Goal: Task Accomplishment & Management: Use online tool/utility

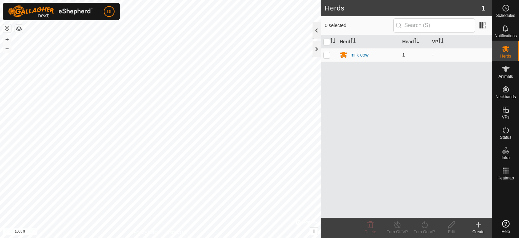
click at [317, 35] on div at bounding box center [317, 30] width 8 height 16
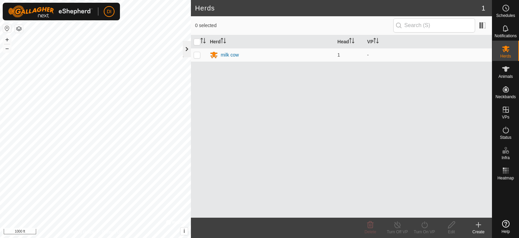
click at [188, 51] on div at bounding box center [187, 49] width 8 height 16
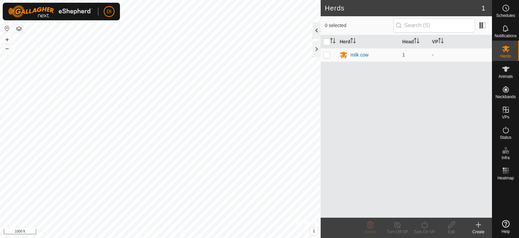
click at [318, 34] on div at bounding box center [317, 30] width 8 height 16
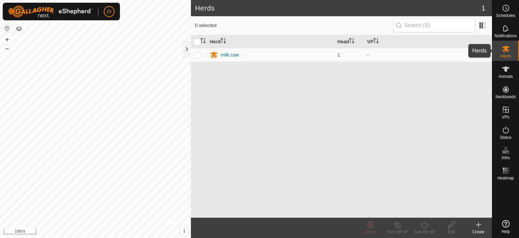
click at [508, 50] on icon at bounding box center [505, 49] width 7 height 6
click at [187, 51] on div at bounding box center [187, 49] width 8 height 16
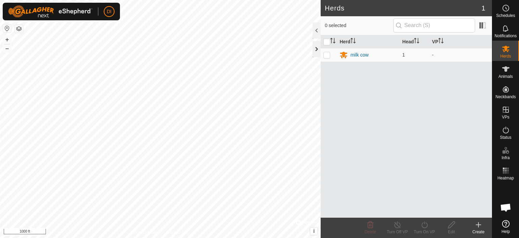
click at [317, 53] on div at bounding box center [317, 49] width 8 height 16
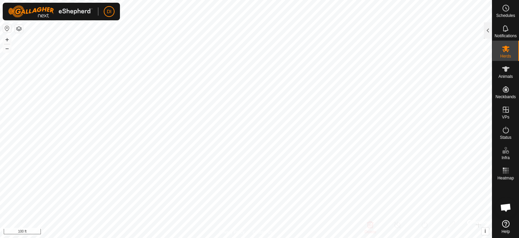
click at [354, 237] on html "DI Schedules Notifications Herds Animals Neckbands VPs Status Infra Heatmap Hel…" at bounding box center [259, 119] width 519 height 238
click at [283, 237] on html "DI Schedules Notifications Herds Animals Neckbands VPs Status Infra Heatmap Hel…" at bounding box center [259, 119] width 519 height 238
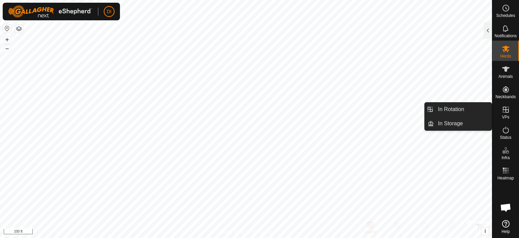
click at [507, 105] on icon at bounding box center [506, 109] width 8 height 8
click at [499, 111] on div "VPs" at bounding box center [505, 111] width 27 height 20
click at [505, 112] on icon at bounding box center [506, 109] width 8 height 8
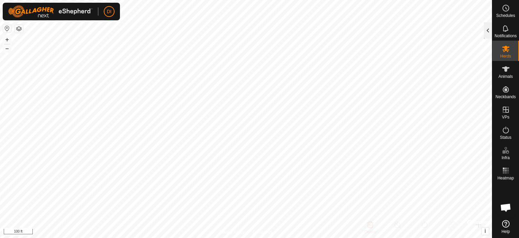
click at [491, 29] on div at bounding box center [488, 30] width 8 height 16
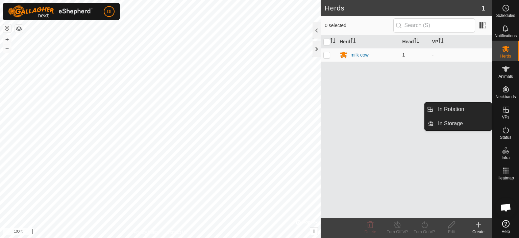
click at [507, 112] on icon at bounding box center [506, 109] width 6 height 6
click at [504, 112] on icon at bounding box center [506, 109] width 6 height 6
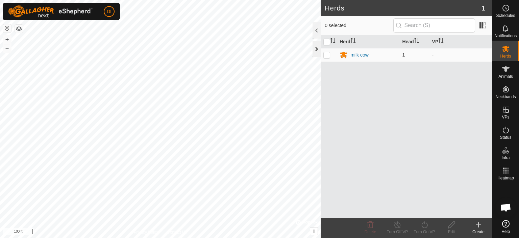
click at [319, 49] on div at bounding box center [317, 49] width 8 height 16
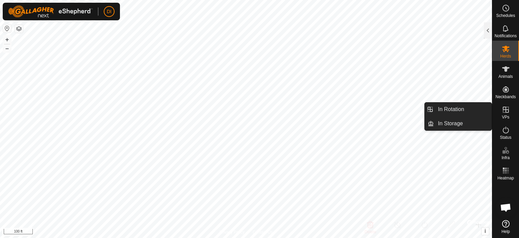
click at [506, 115] on span "VPs" at bounding box center [505, 117] width 7 height 4
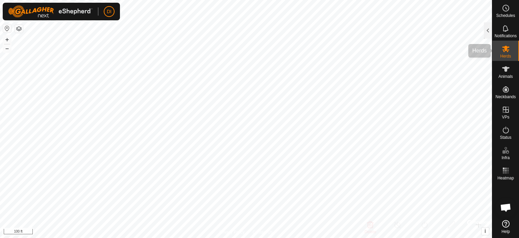
click at [500, 58] on div "Herds" at bounding box center [505, 51] width 27 height 20
drag, startPoint x: 517, startPoint y: 55, endPoint x: 509, endPoint y: 55, distance: 8.8
click at [509, 55] on div "Herds" at bounding box center [505, 51] width 27 height 20
click at [503, 47] on icon at bounding box center [505, 49] width 7 height 6
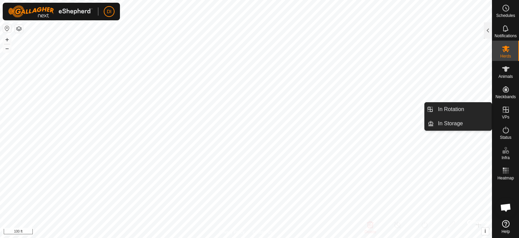
click at [503, 117] on span "VPs" at bounding box center [505, 117] width 7 height 4
click at [468, 120] on link "In Storage" at bounding box center [463, 124] width 58 height 14
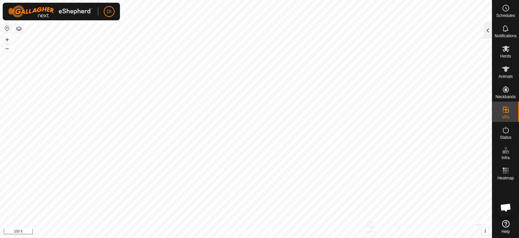
click at [486, 31] on div at bounding box center [488, 30] width 8 height 16
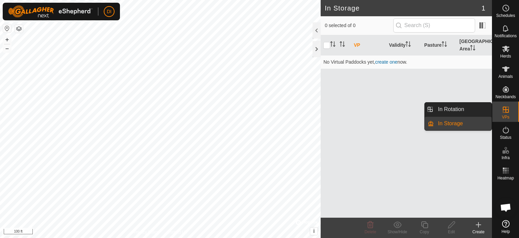
click at [514, 115] on div "VPs" at bounding box center [505, 111] width 27 height 20
click at [460, 104] on link "In Rotation" at bounding box center [463, 109] width 58 height 14
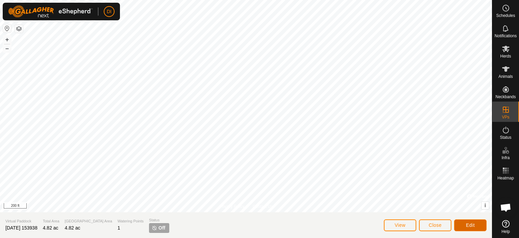
click at [468, 227] on span "Edit" at bounding box center [470, 224] width 9 height 5
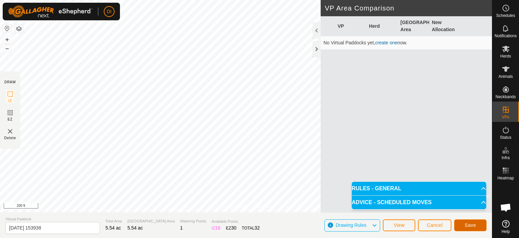
click at [478, 226] on button "Save" at bounding box center [470, 225] width 32 height 12
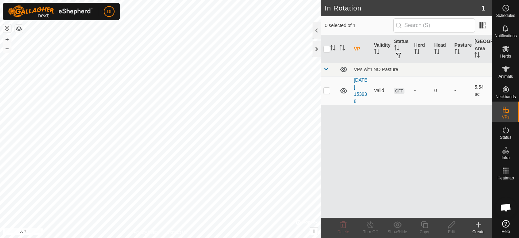
click at [519, 237] on html "DI Schedules Notifications Herds Animals Neckbands VPs Status Infra Heatmap Hel…" at bounding box center [259, 119] width 519 height 238
click at [164, 237] on html "DI Schedules Notifications Herds Animals Neckbands VPs Status Infra Heatmap Hel…" at bounding box center [259, 119] width 519 height 238
click at [163, 237] on html "DI Schedules Notifications Herds Animals Neckbands VPs Status Infra Heatmap Hel…" at bounding box center [259, 119] width 519 height 238
click at [120, 237] on html "DI Schedules Notifications Herds Animals Neckbands VPs Status Infra Heatmap Hel…" at bounding box center [259, 119] width 519 height 238
